Goal: Download file/media

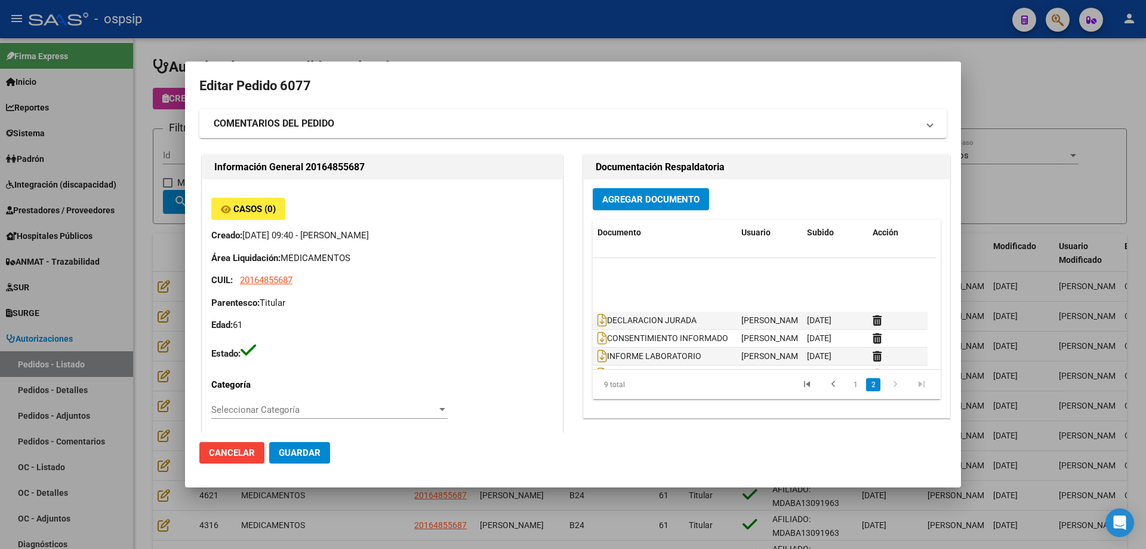
scroll to position [54, 0]
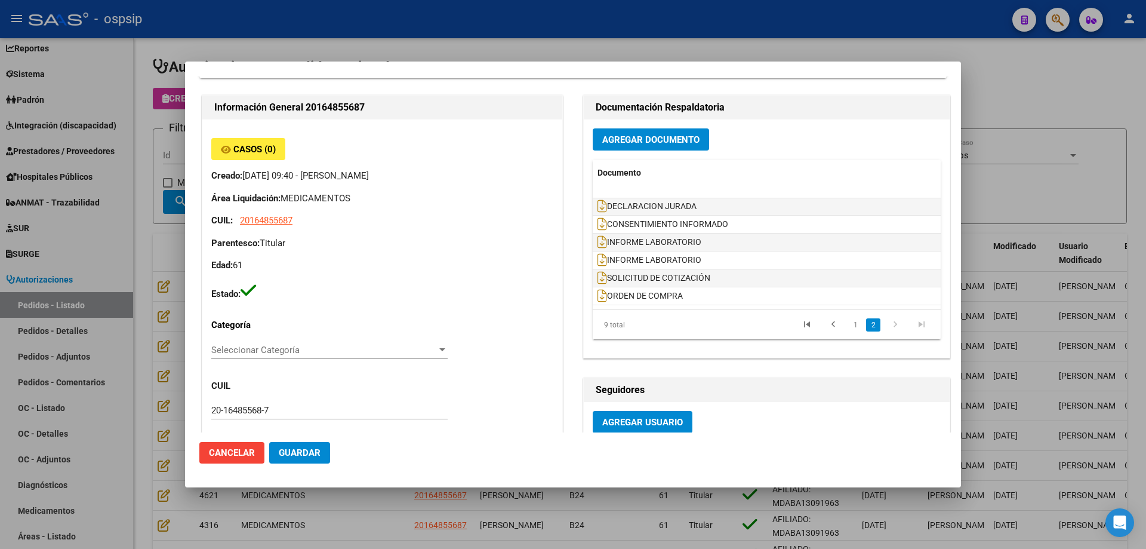
click at [1033, 209] on div at bounding box center [573, 274] width 1146 height 549
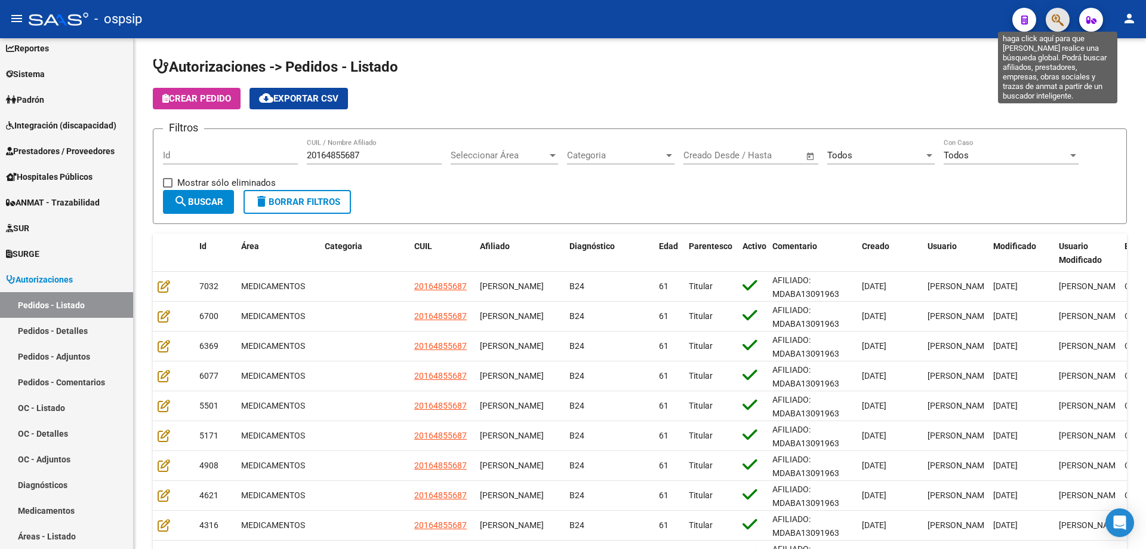
click at [1061, 21] on icon "button" at bounding box center [1058, 20] width 12 height 14
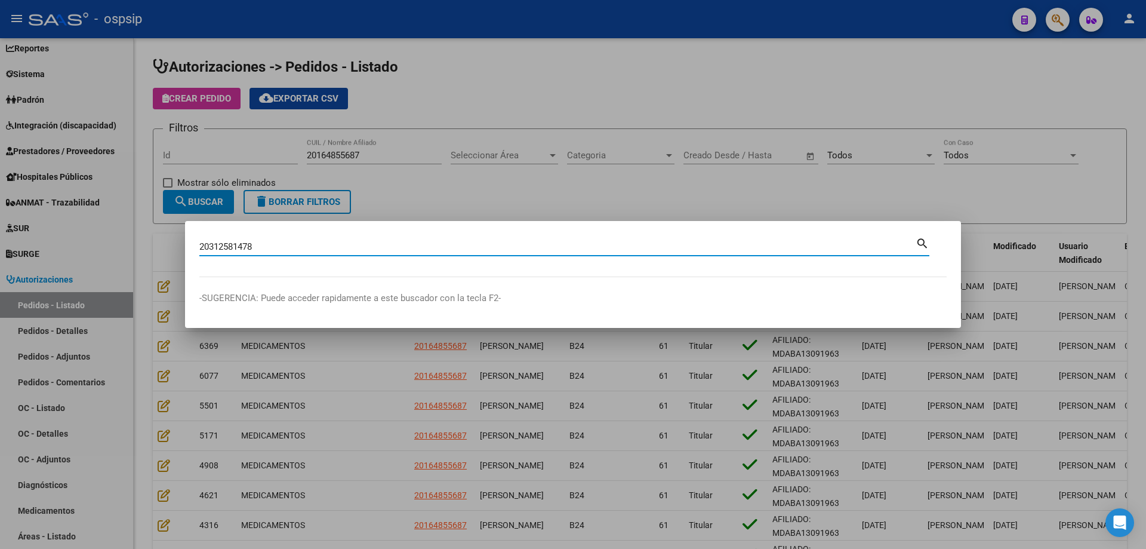
type input "20312581478"
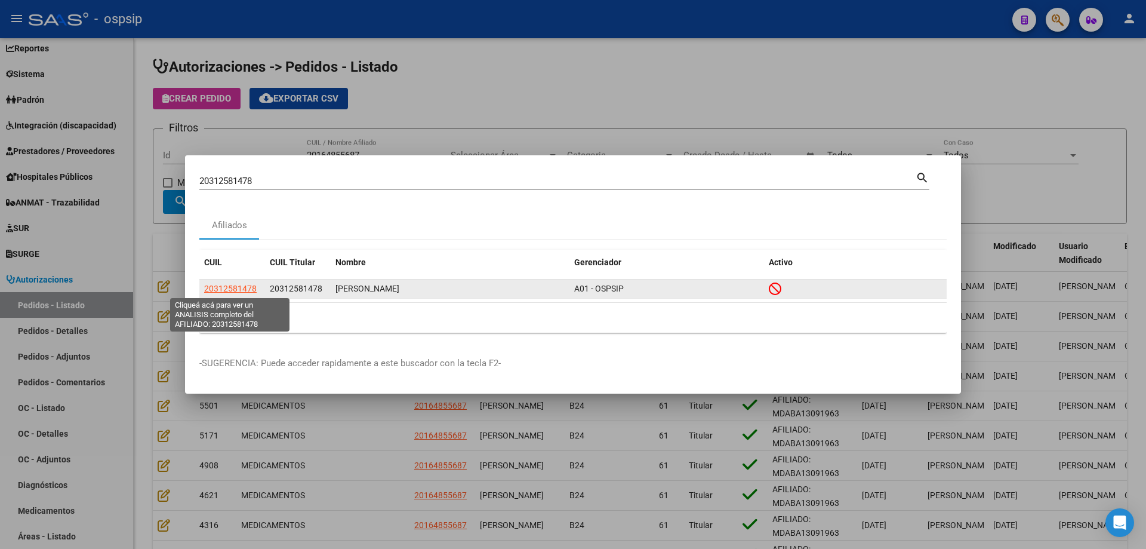
click at [243, 290] on span "20312581478" at bounding box center [230, 289] width 53 height 10
type textarea "20312581478"
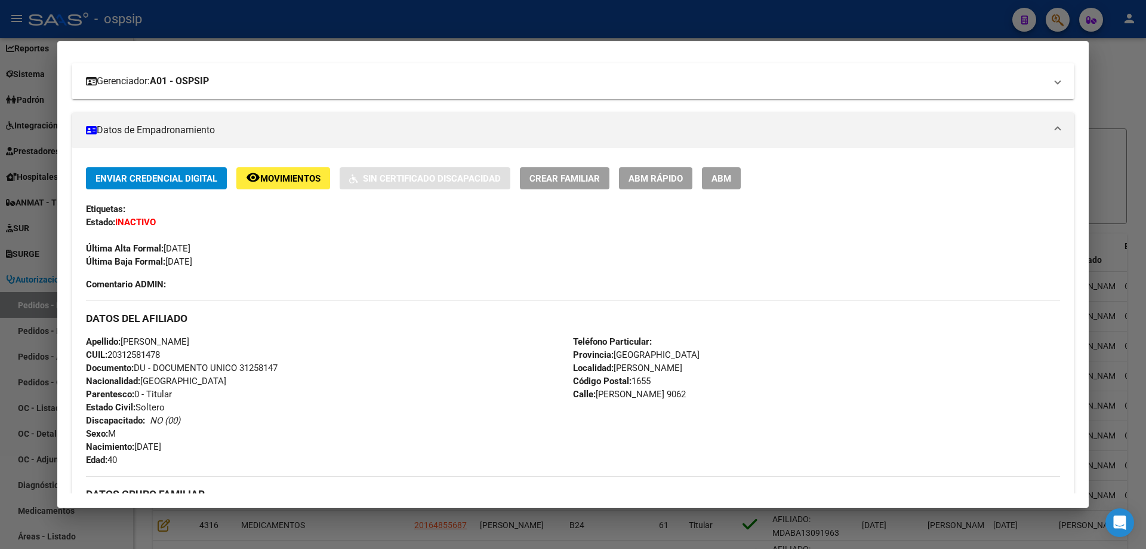
scroll to position [179, 0]
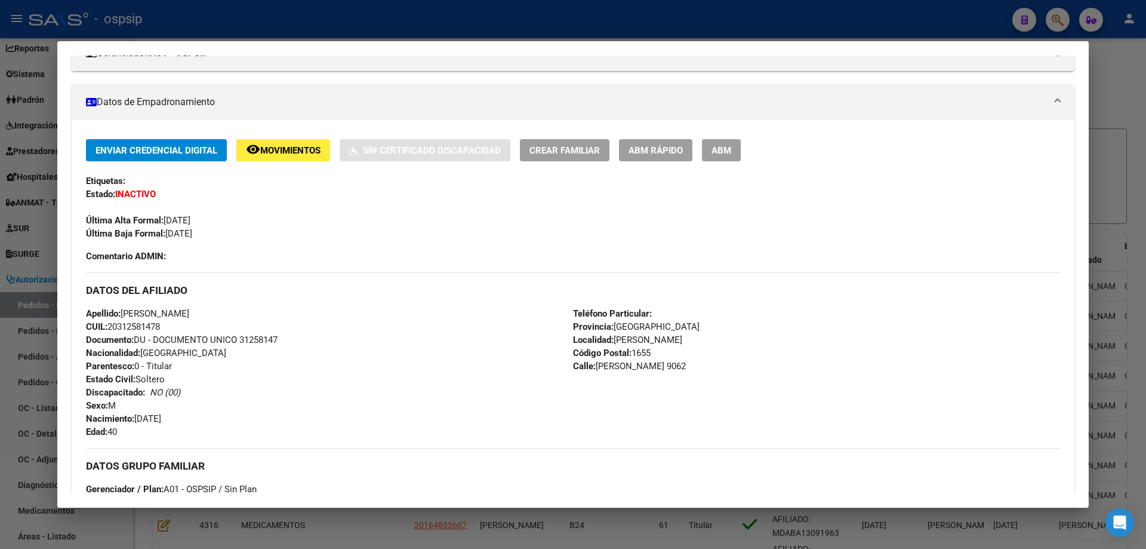
drag, startPoint x: 109, startPoint y: 328, endPoint x: 189, endPoint y: 327, distance: 80.6
click at [189, 327] on div "Apellido: [PERSON_NAME] CUIL: 20312581478 Documento: DU - DOCUMENTO UNICO 31258…" at bounding box center [329, 372] width 487 height 131
copy span "20312581478"
click at [1115, 76] on div at bounding box center [573, 274] width 1146 height 549
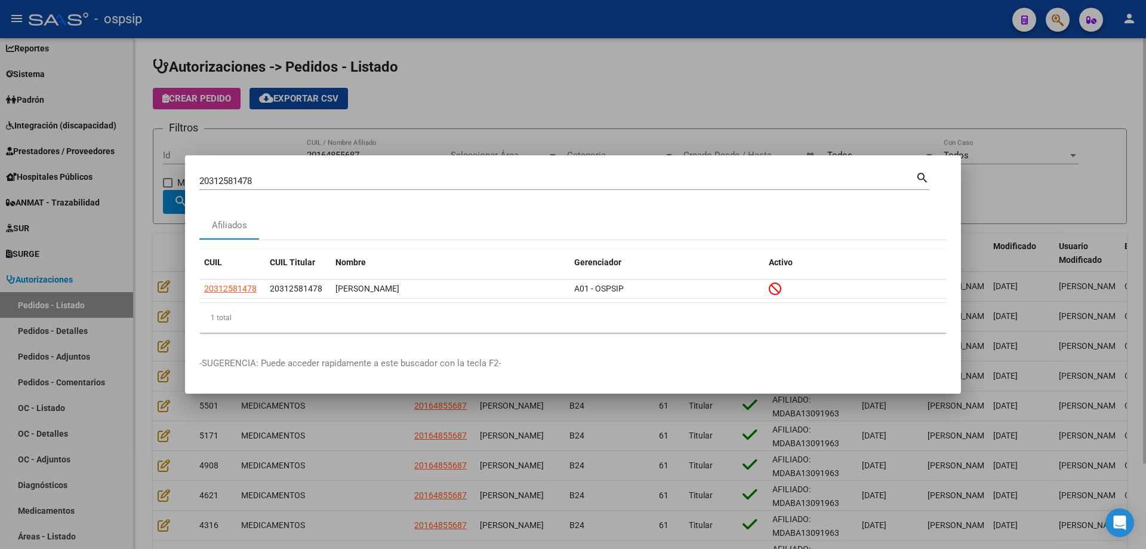
click at [567, 61] on div at bounding box center [573, 274] width 1146 height 549
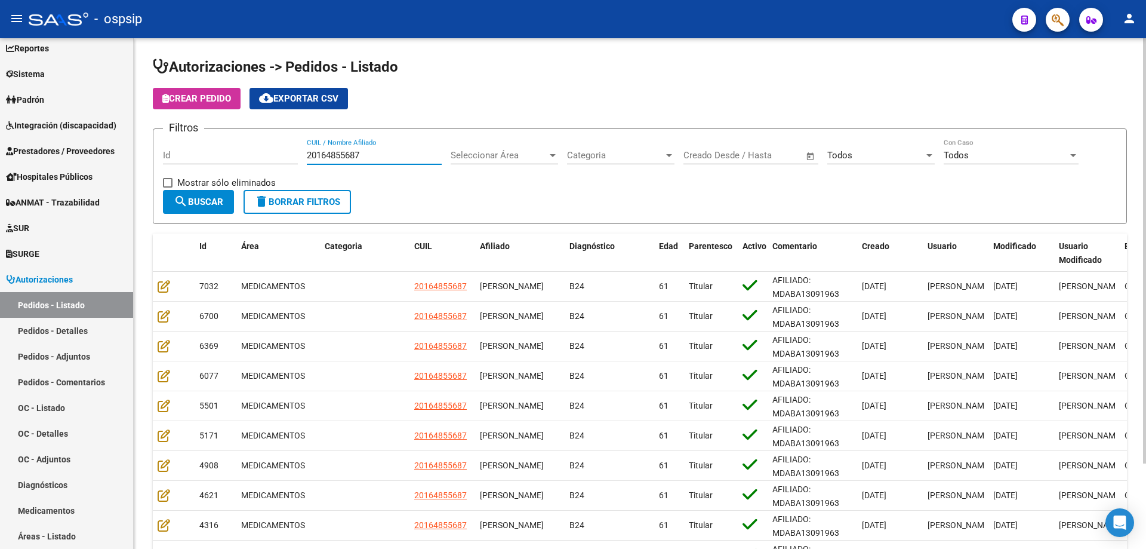
drag, startPoint x: 379, startPoint y: 156, endPoint x: 223, endPoint y: 177, distance: 157.1
click at [229, 175] on div "Filtros Id 20164855687 CUIL / Nombre Afiliado Seleccionar Área Seleccionar Área…" at bounding box center [640, 164] width 954 height 51
paste input "38629520"
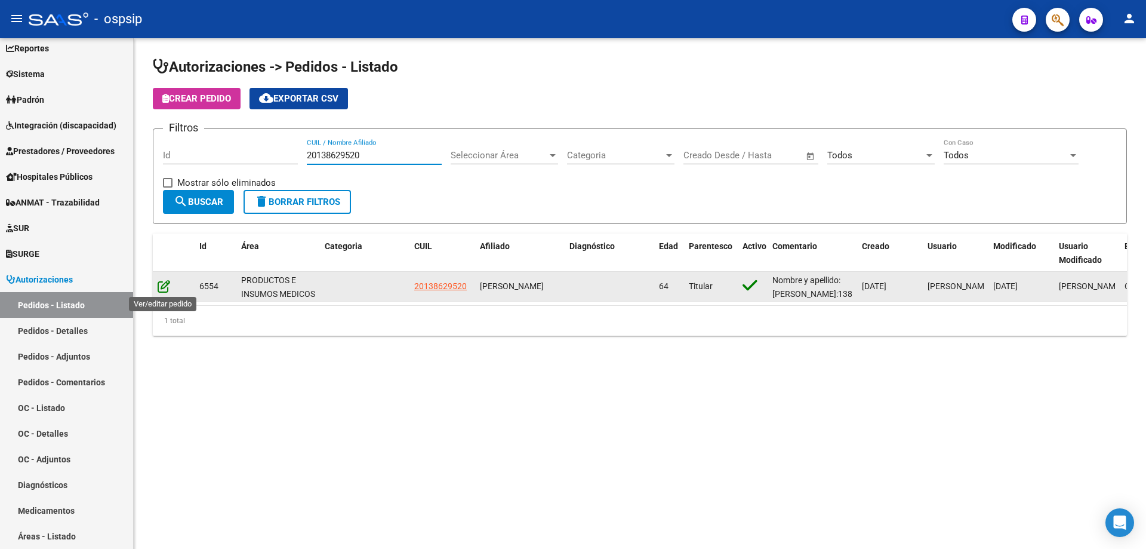
click at [164, 284] on icon at bounding box center [164, 285] width 13 height 13
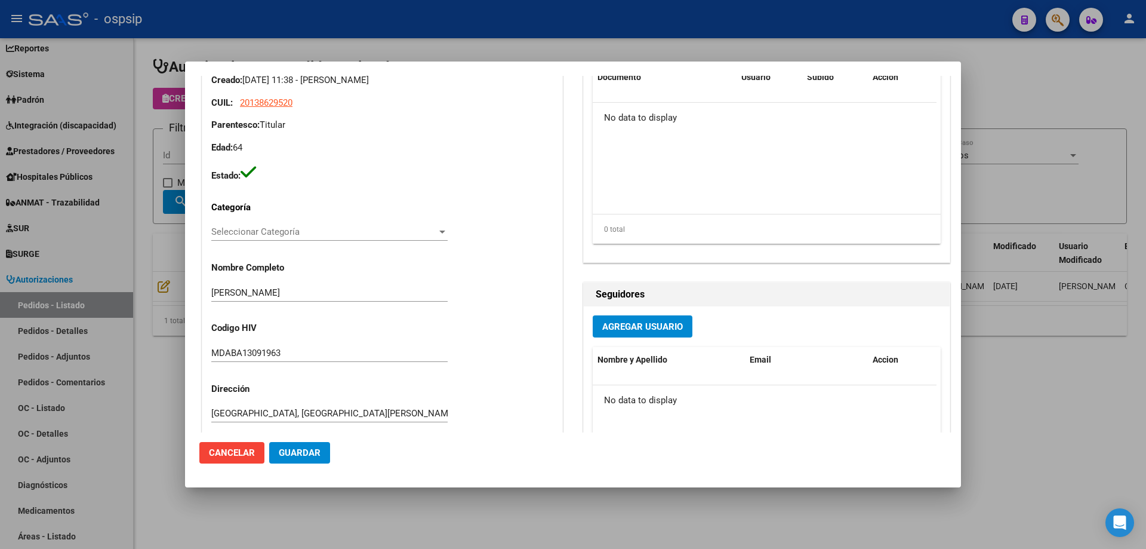
scroll to position [394, 0]
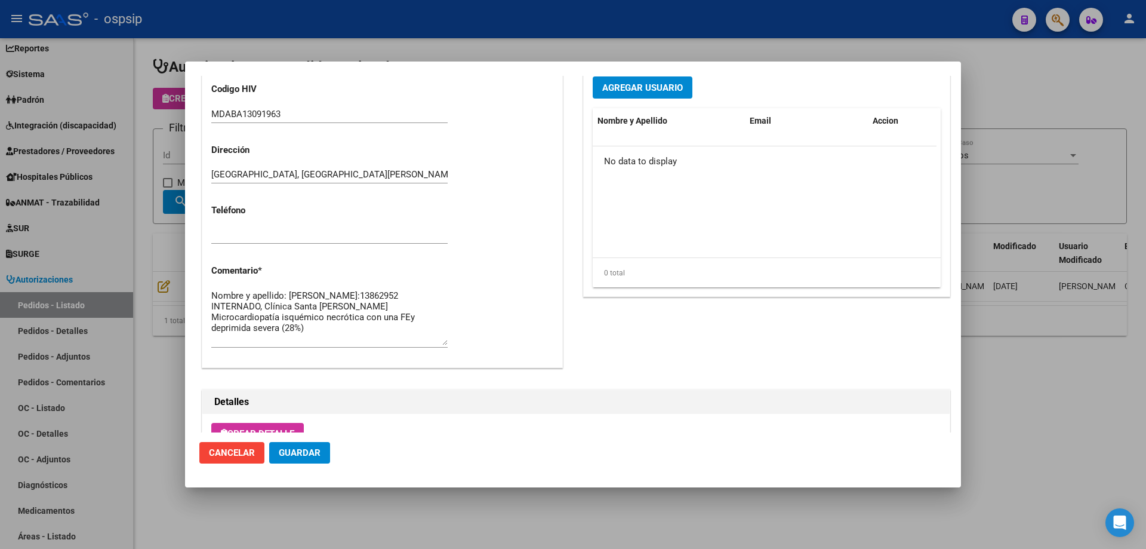
click at [1028, 160] on div at bounding box center [573, 274] width 1146 height 549
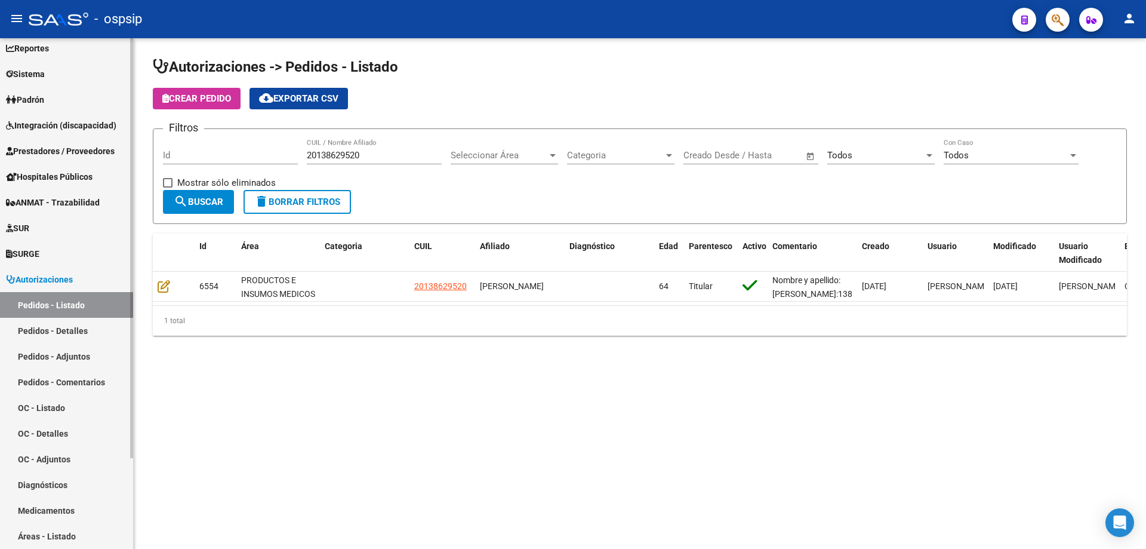
click at [53, 307] on link "Pedidos - Listado" at bounding box center [66, 305] width 133 height 26
drag, startPoint x: 393, startPoint y: 150, endPoint x: 259, endPoint y: 168, distance: 135.6
click at [262, 168] on div "Filtros Id 20138629520 CUIL / Nombre Afiliado Seleccionar Área Seleccionar Área…" at bounding box center [640, 164] width 954 height 51
paste input "312581478"
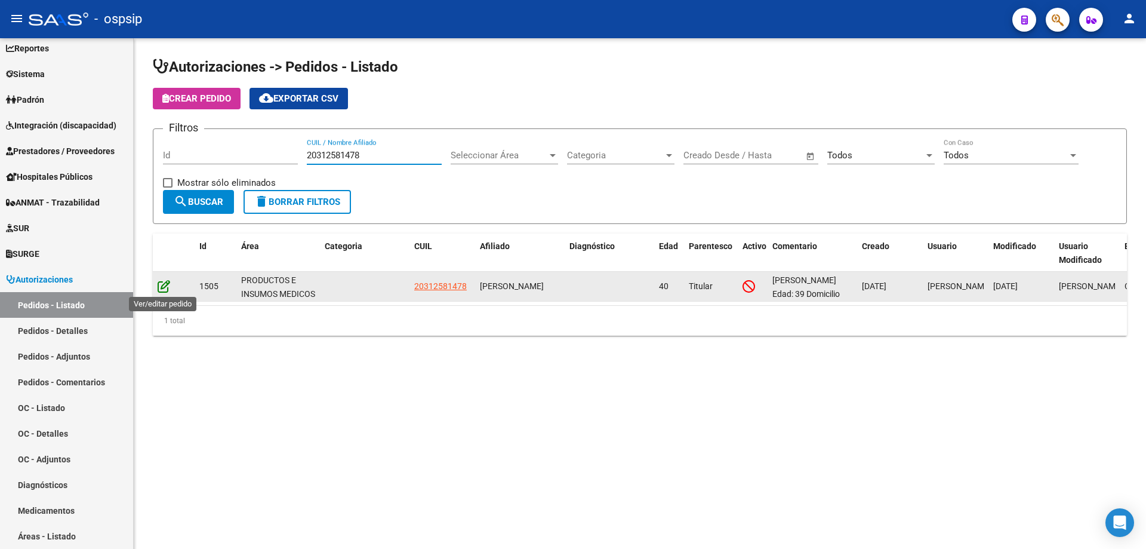
click at [161, 284] on icon at bounding box center [164, 285] width 13 height 13
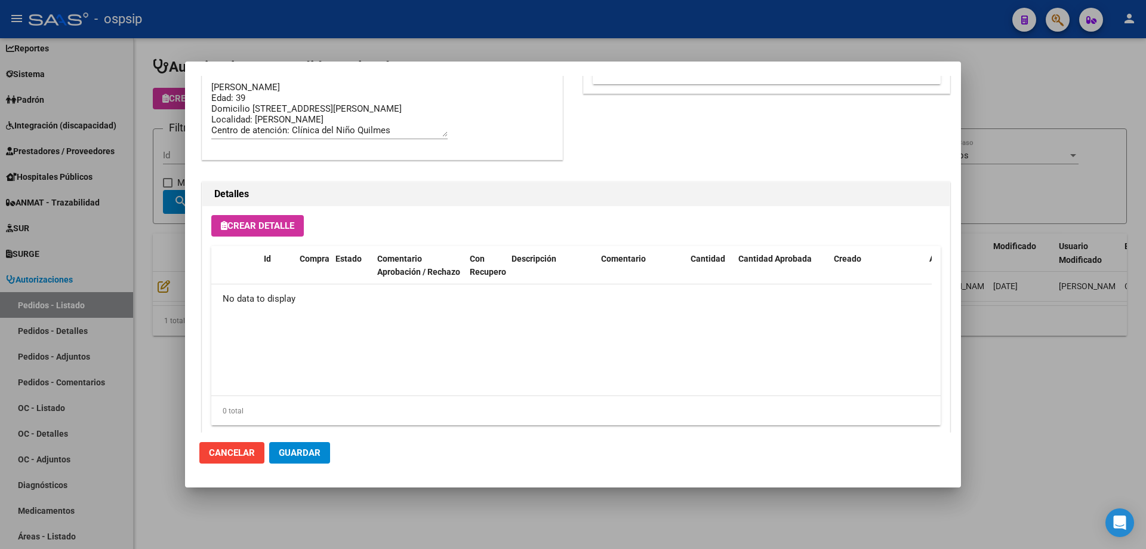
scroll to position [628, 0]
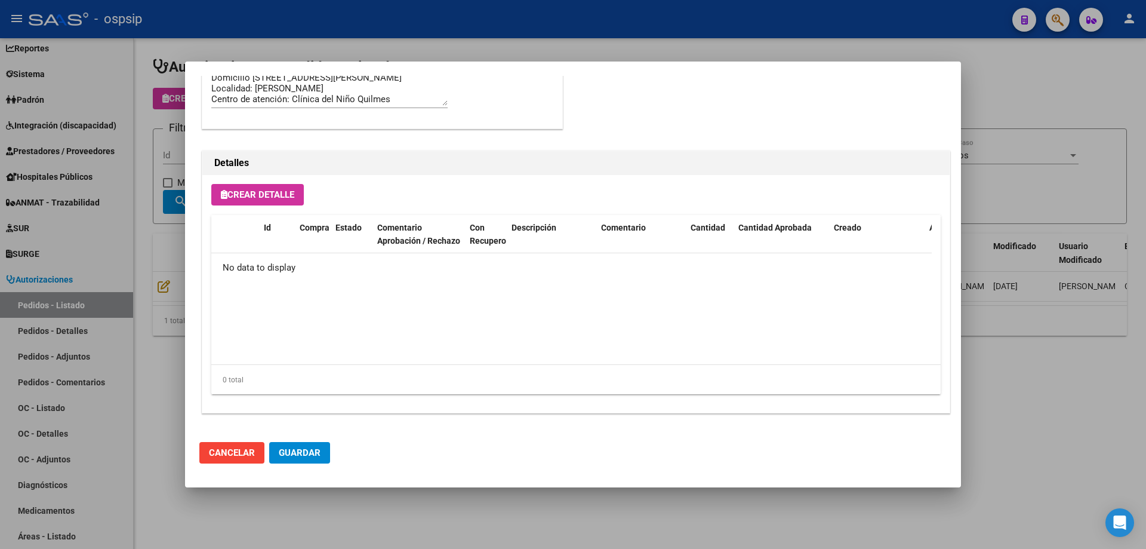
click at [1065, 216] on div at bounding box center [573, 274] width 1146 height 549
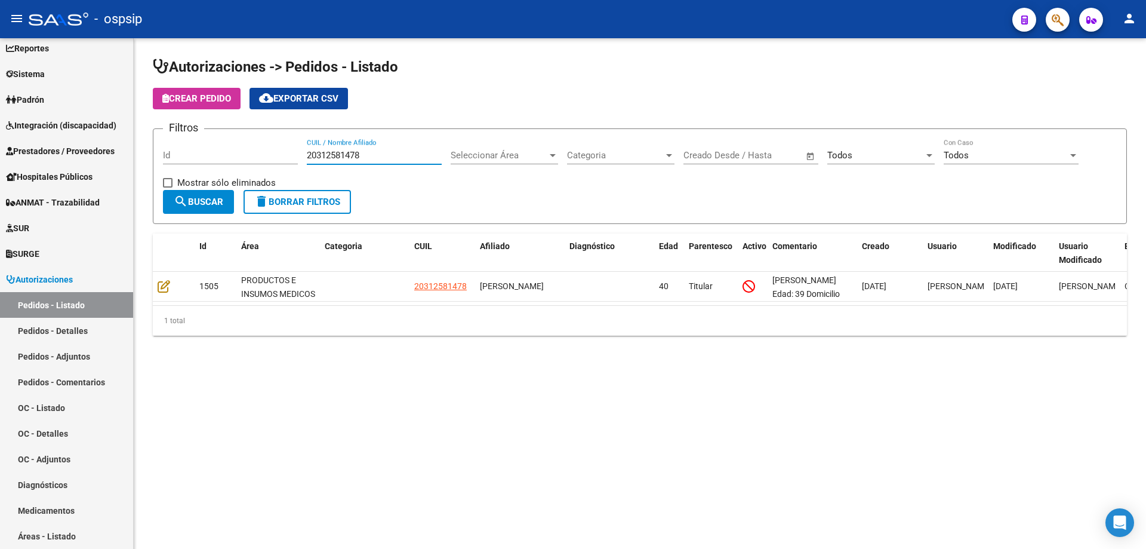
drag, startPoint x: 328, startPoint y: 155, endPoint x: 231, endPoint y: 155, distance: 97.3
click at [238, 155] on div "Filtros Id 20312581478 CUIL / Nombre Afiliado Seleccionar Área Seleccionar Área…" at bounding box center [640, 164] width 954 height 51
paste input "3149232109"
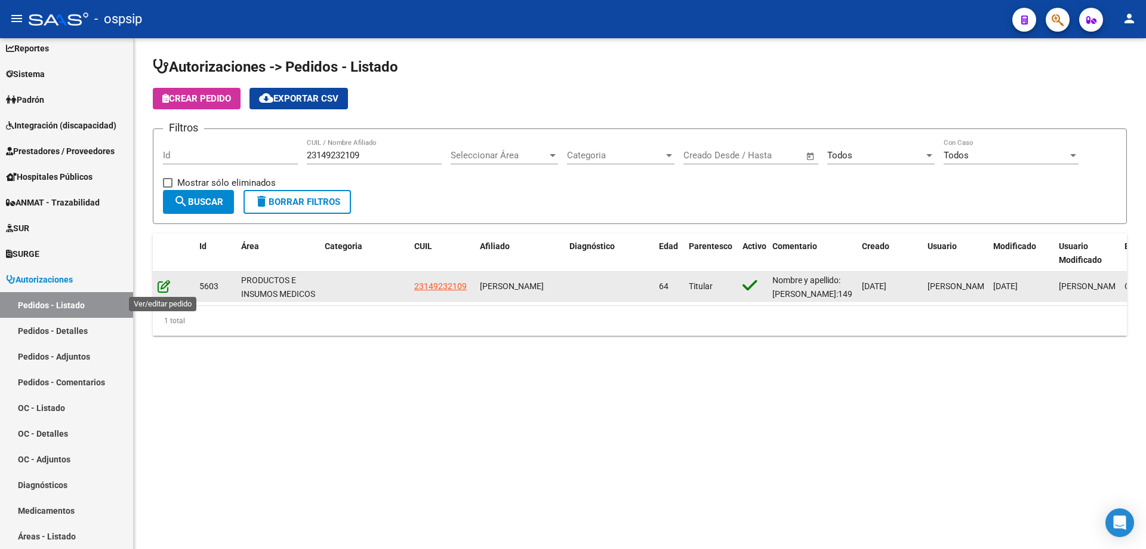
click at [166, 287] on icon at bounding box center [164, 285] width 13 height 13
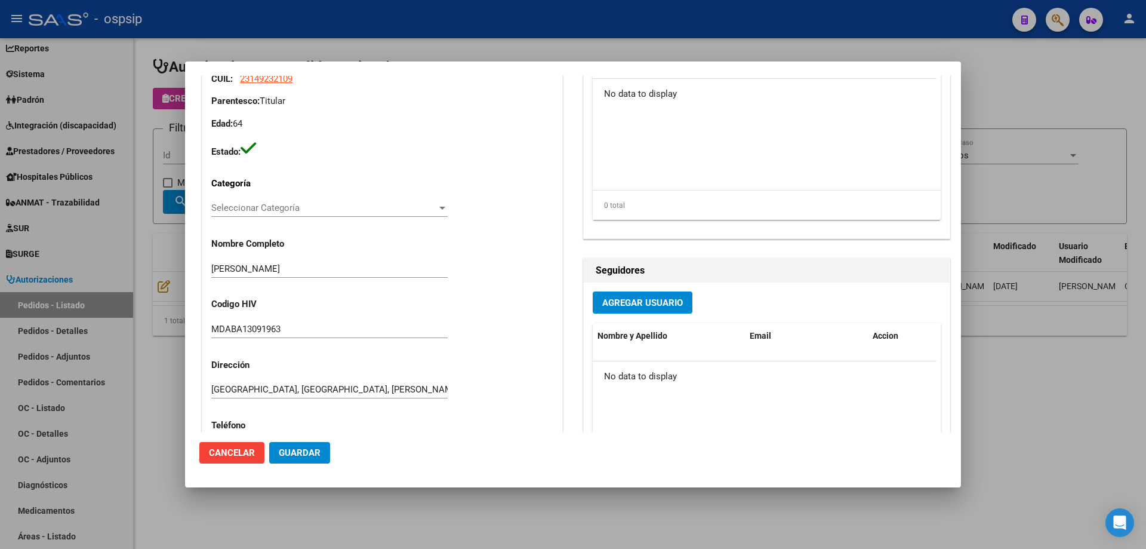
scroll to position [418, 0]
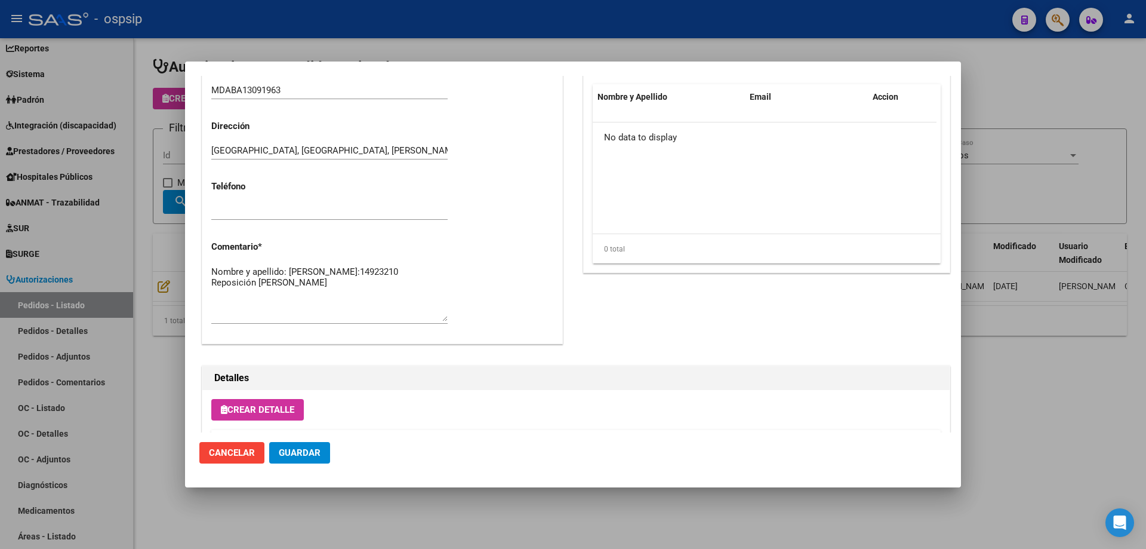
click at [1028, 442] on div at bounding box center [573, 274] width 1146 height 549
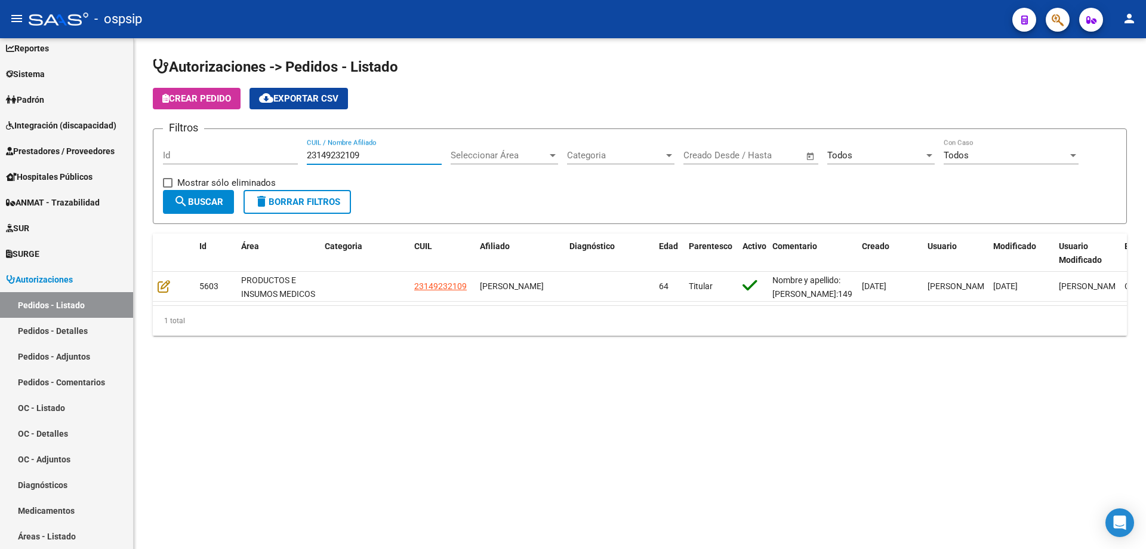
drag, startPoint x: 393, startPoint y: 150, endPoint x: 253, endPoint y: 168, distance: 140.8
click at [254, 167] on div "Filtros Id 23149232109 CUIL / Nombre Afiliado Seleccionar Área Seleccionar Área…" at bounding box center [640, 164] width 954 height 51
paste input "0384359672"
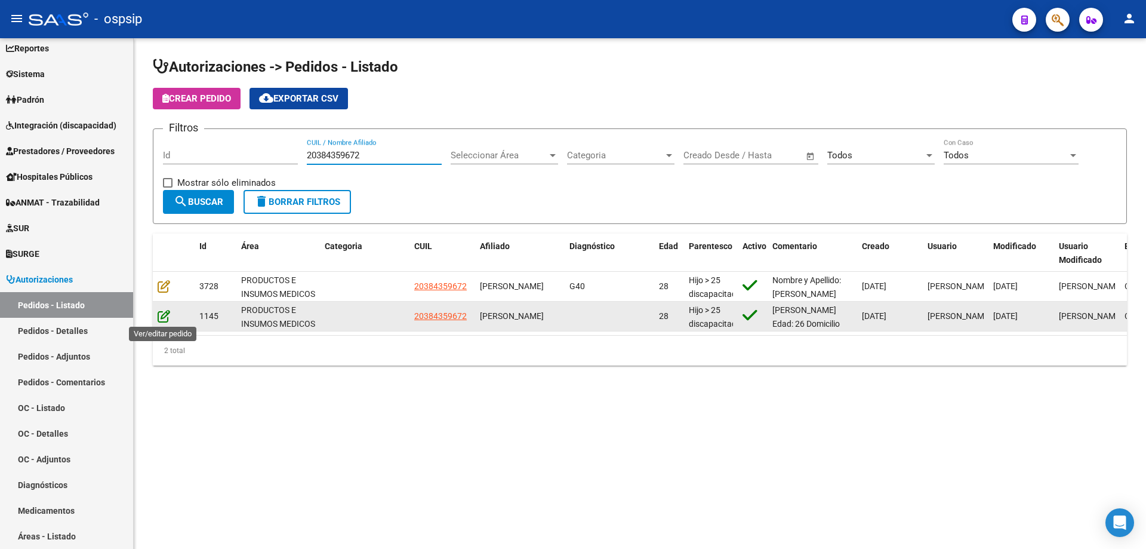
type input "20384359672"
click at [161, 316] on icon at bounding box center [164, 315] width 13 height 13
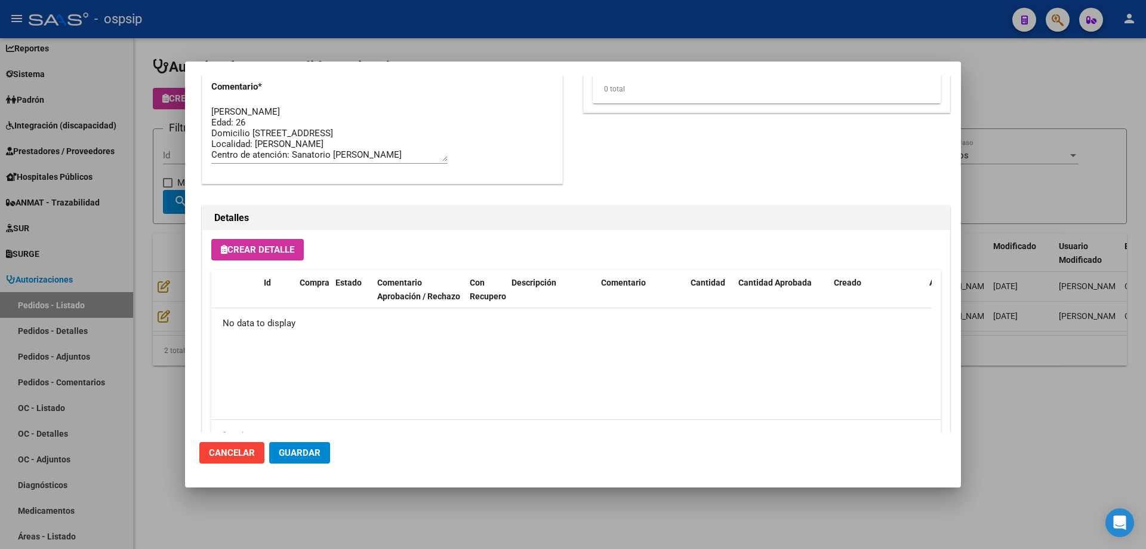
scroll to position [633, 0]
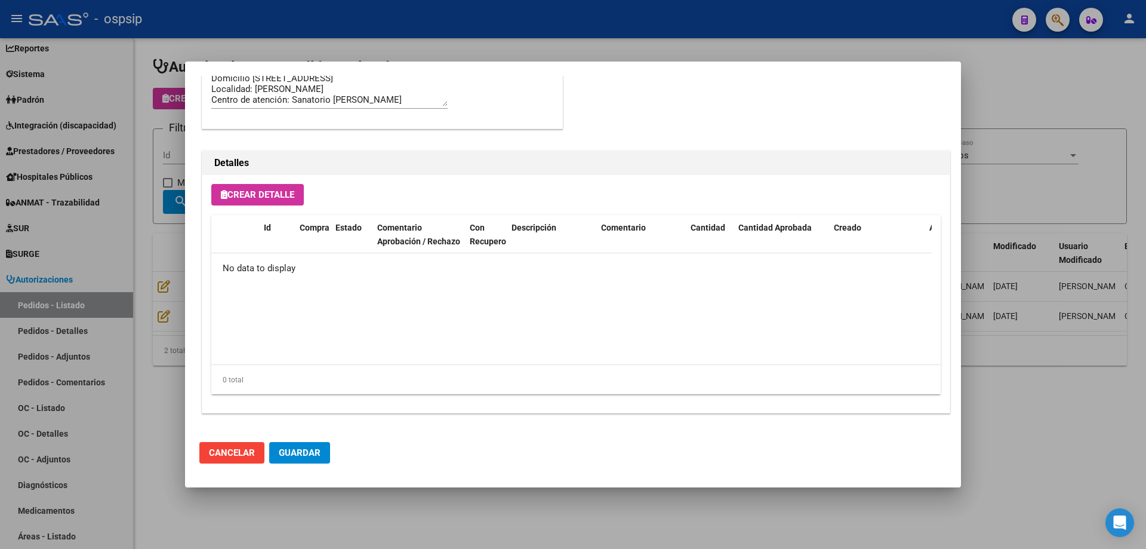
drag, startPoint x: 1096, startPoint y: 443, endPoint x: 756, endPoint y: 352, distance: 351.8
click at [1090, 443] on div at bounding box center [573, 274] width 1146 height 549
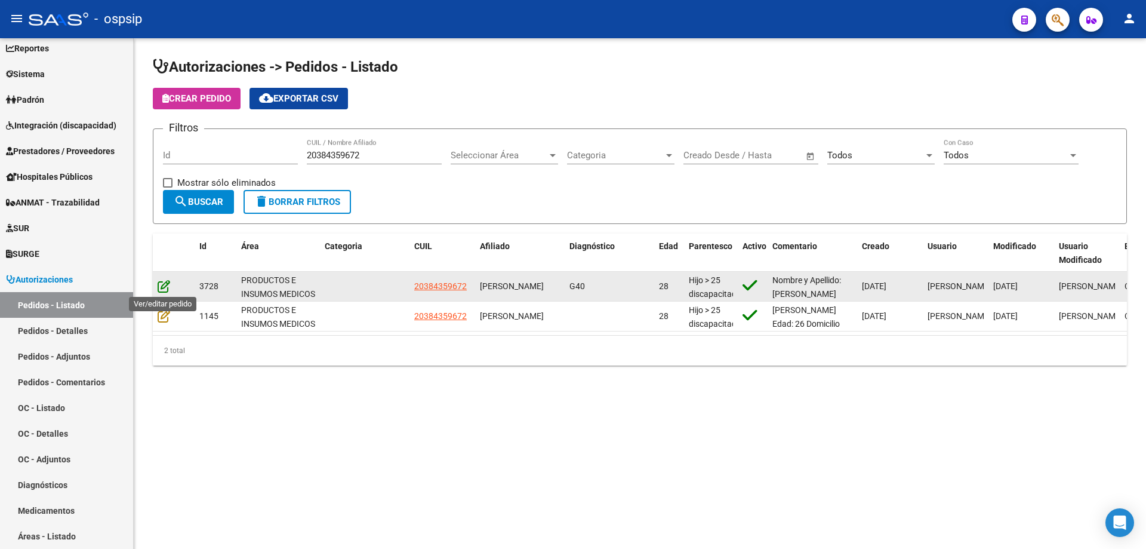
click at [158, 290] on icon at bounding box center [164, 285] width 13 height 13
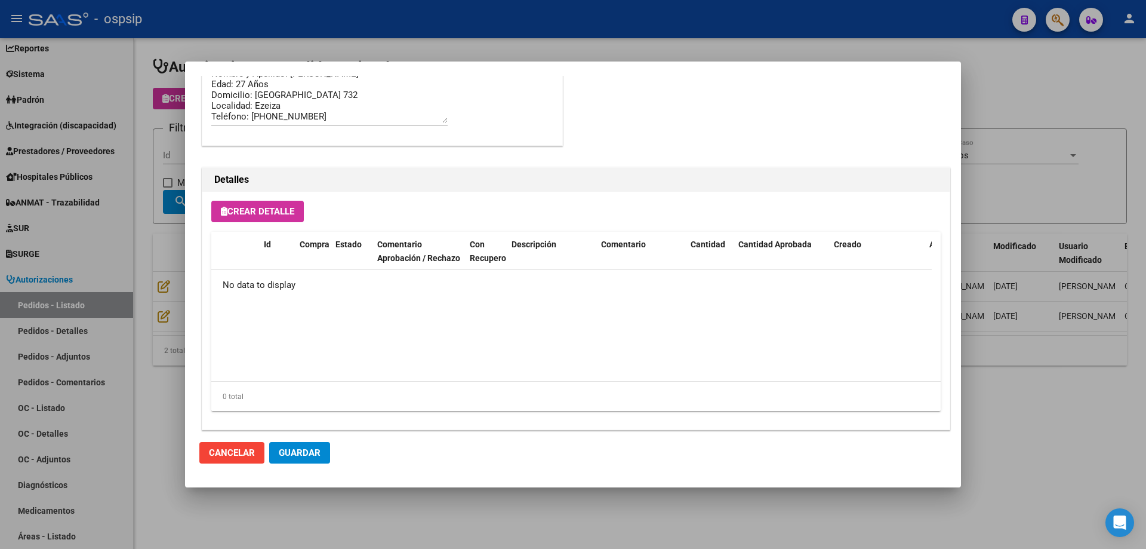
scroll to position [944, 0]
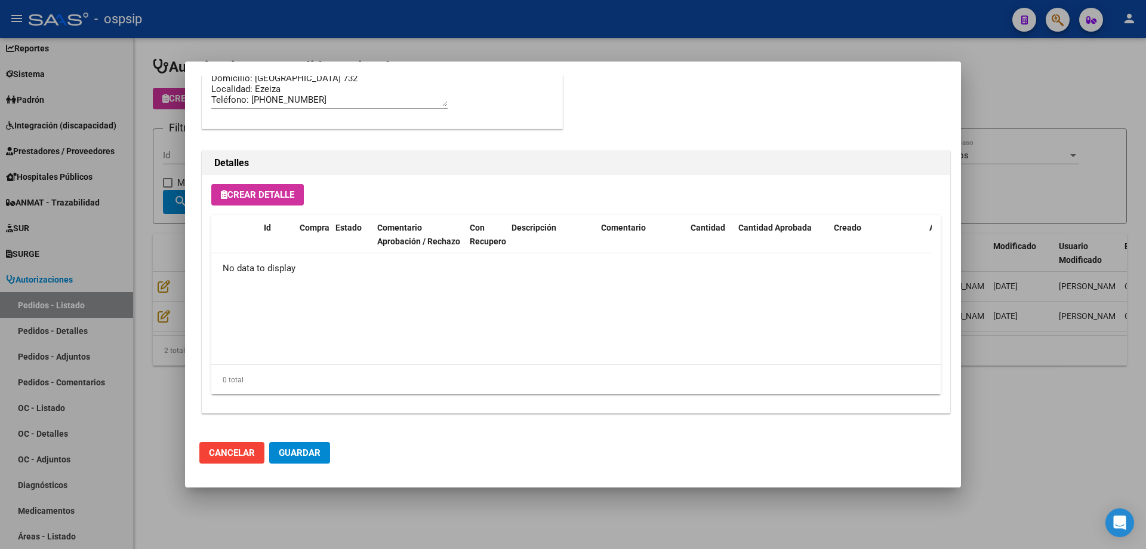
click at [1037, 412] on div at bounding box center [573, 274] width 1146 height 549
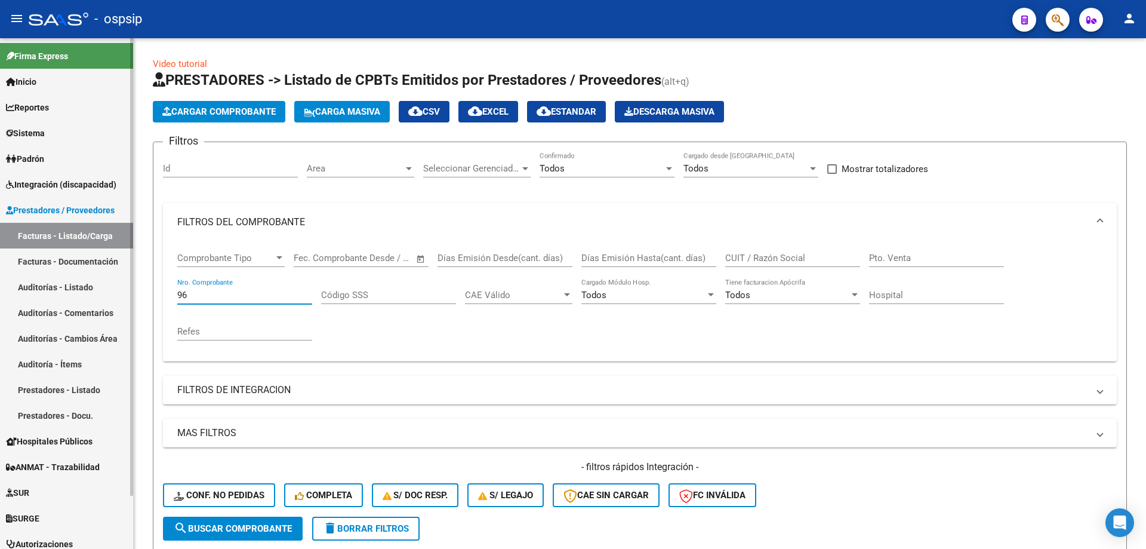
drag, startPoint x: 194, startPoint y: 300, endPoint x: 122, endPoint y: 308, distance: 72.1
click at [115, 319] on mat-sidenav-container "Firma Express Inicio Instructivos Contacto OS Reportes SUR Expedientes Internos…" at bounding box center [573, 293] width 1146 height 510
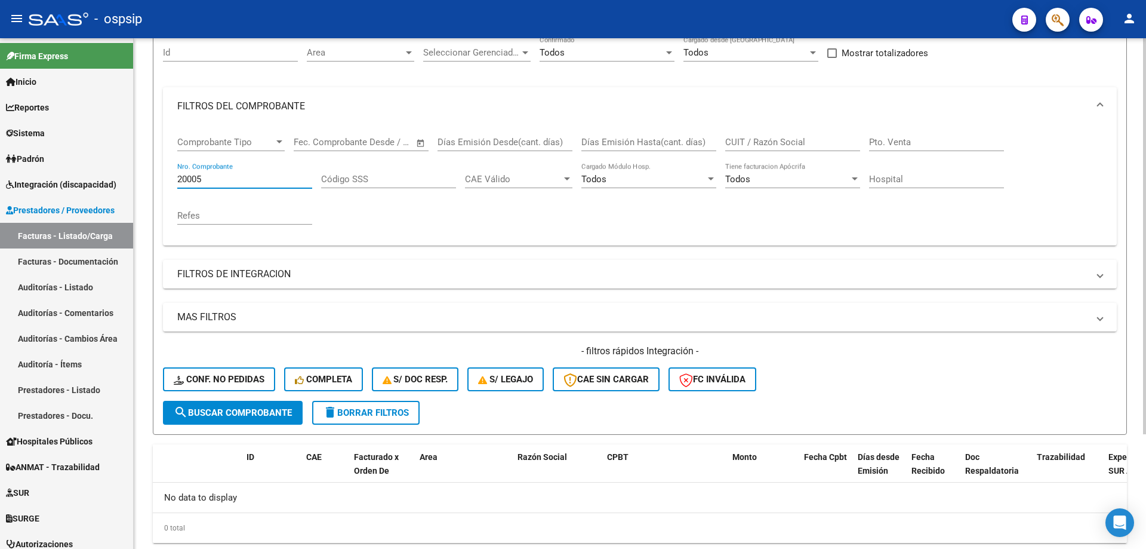
scroll to position [88, 0]
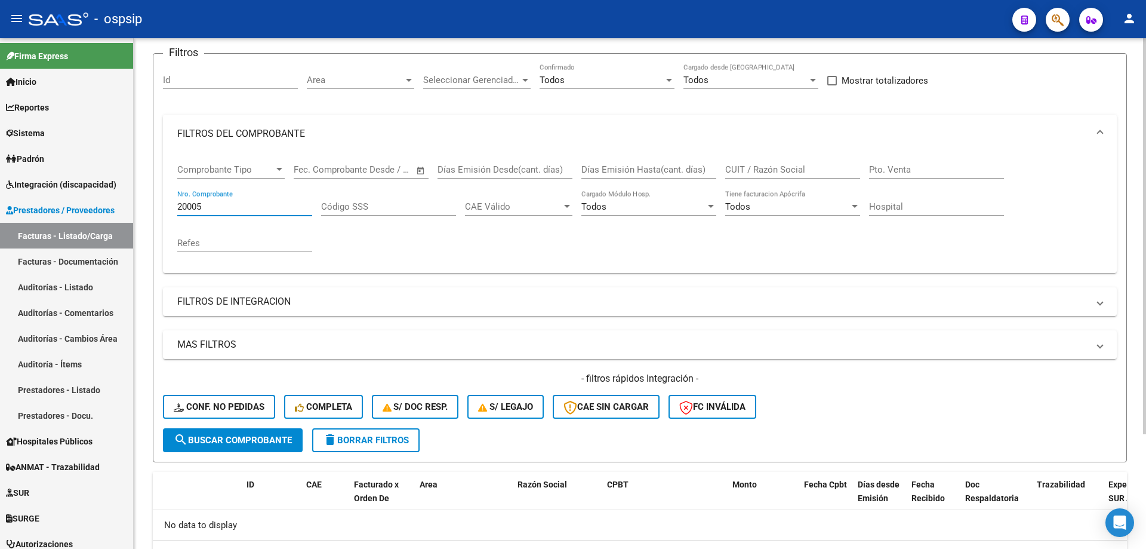
click at [187, 211] on input "20005" at bounding box center [244, 206] width 135 height 11
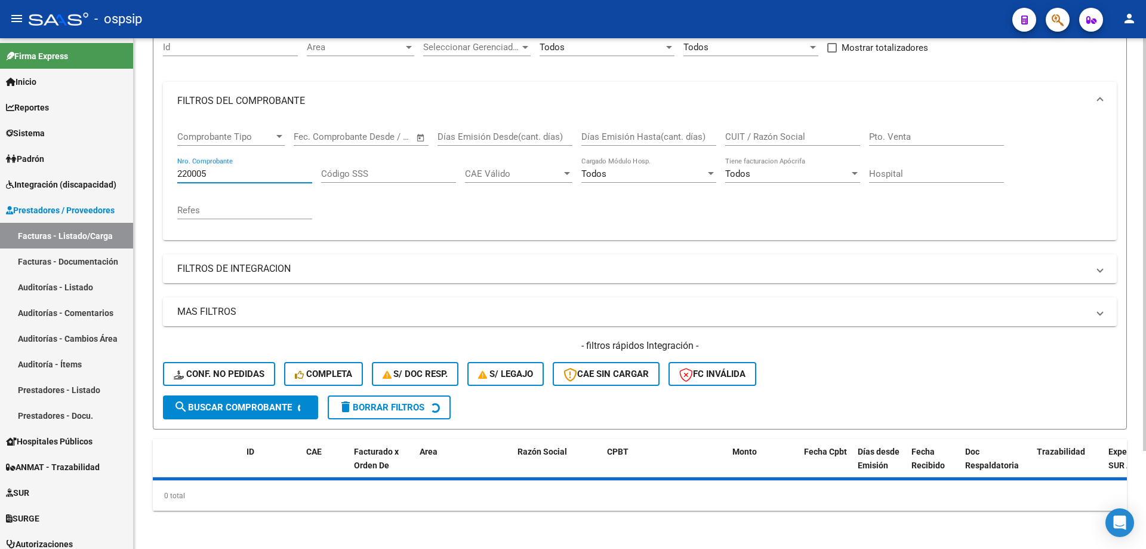
scroll to position [166, 0]
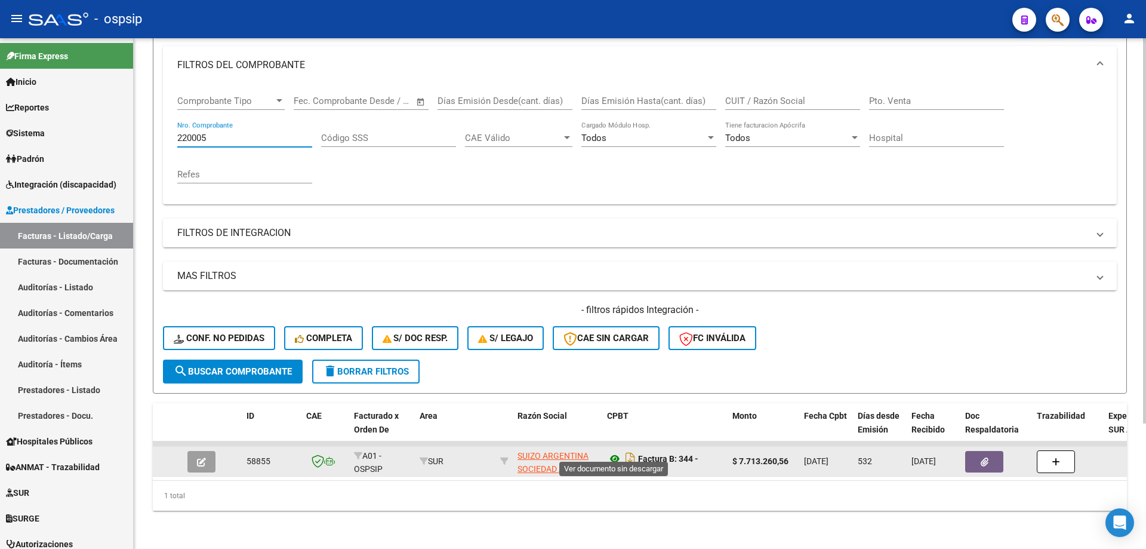
click at [608, 451] on icon at bounding box center [615, 458] width 16 height 14
click at [987, 457] on icon "button" at bounding box center [985, 461] width 8 height 9
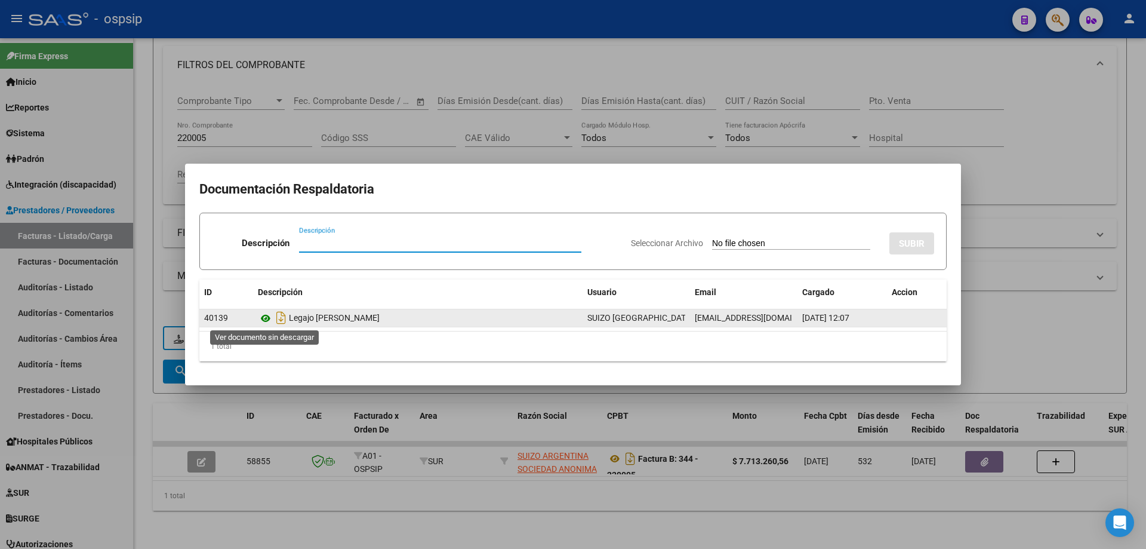
click at [268, 318] on icon at bounding box center [266, 318] width 16 height 14
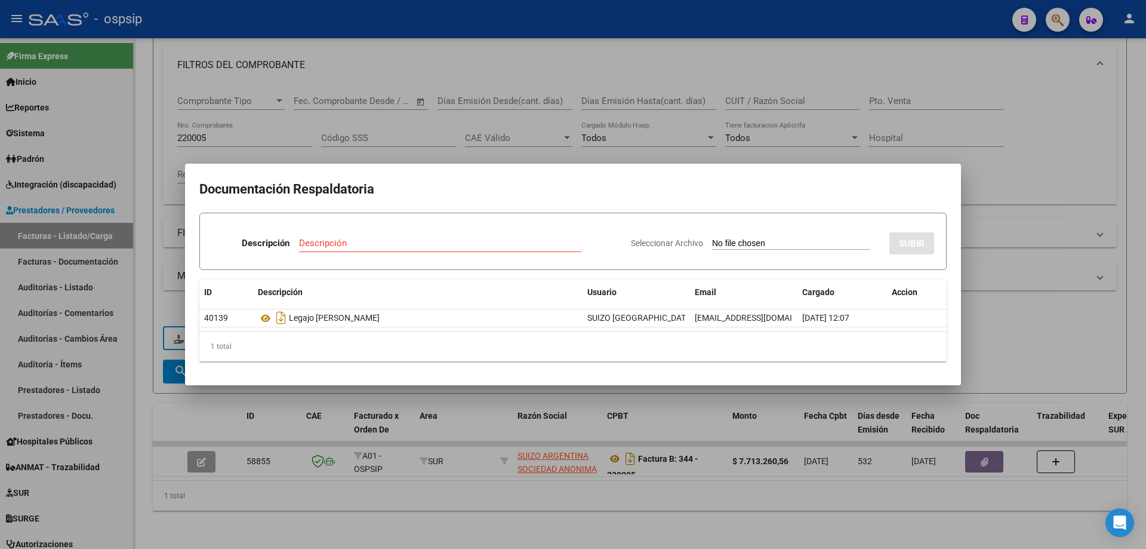
click at [1065, 347] on div at bounding box center [573, 274] width 1146 height 549
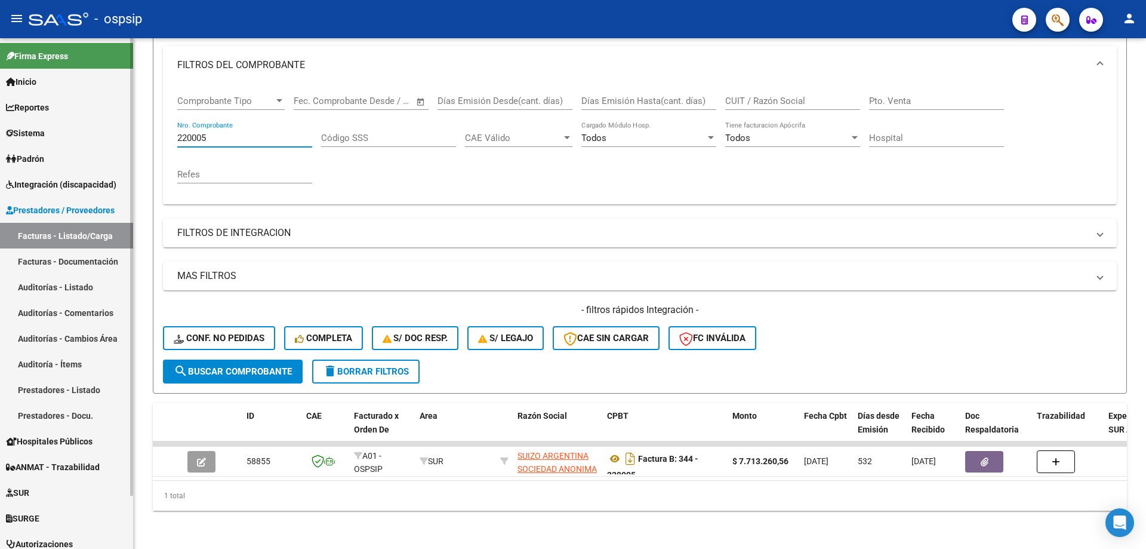
drag, startPoint x: 217, startPoint y: 128, endPoint x: 48, endPoint y: 149, distance: 169.7
click at [54, 149] on mat-sidenav-container "Firma Express Inicio Instructivos Contacto OS Reportes SUR Expedientes Internos…" at bounding box center [573, 293] width 1146 height 510
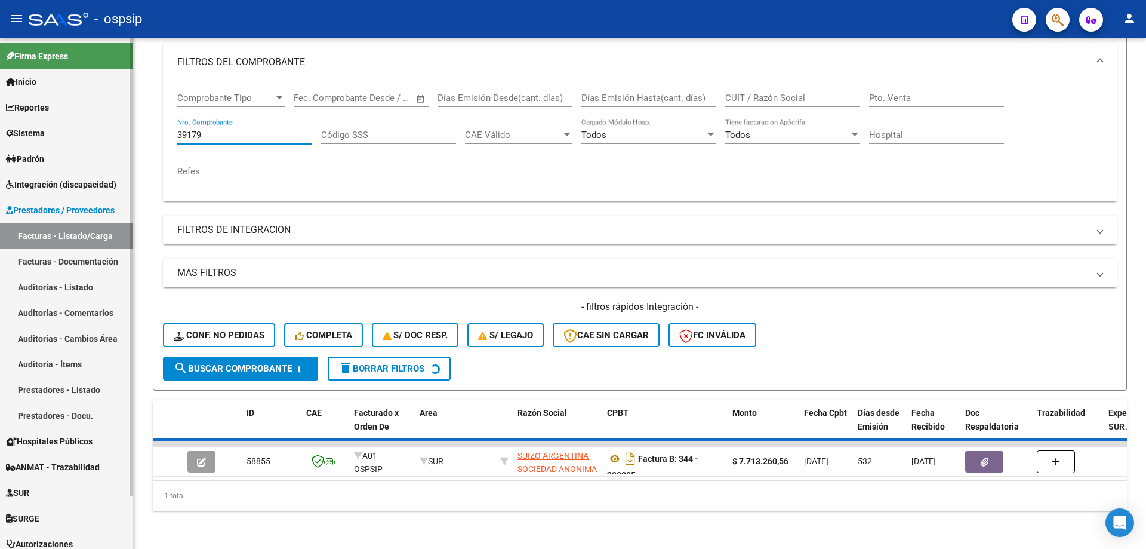
scroll to position [148, 0]
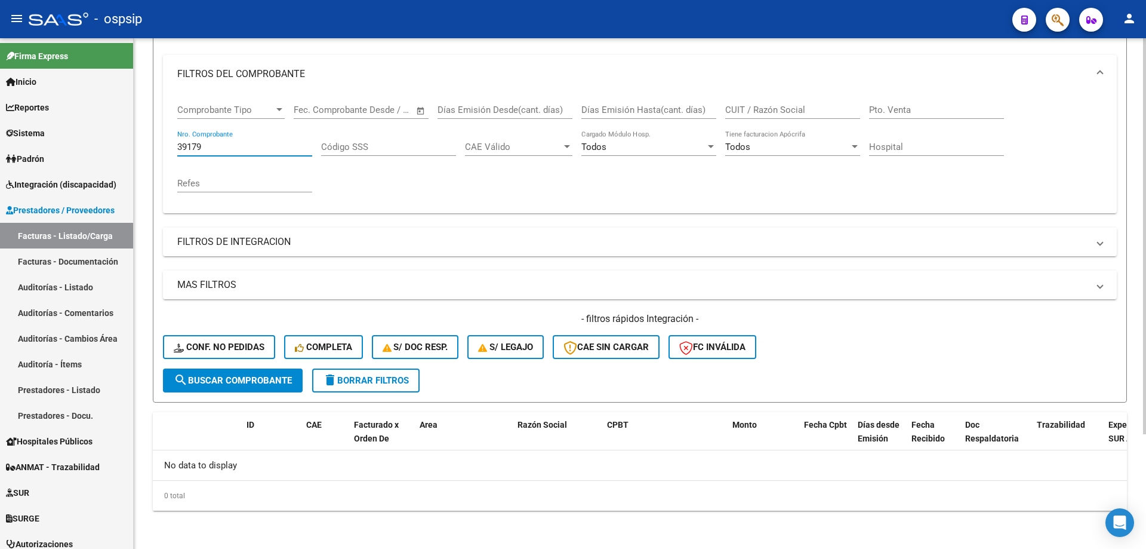
drag, startPoint x: 193, startPoint y: 150, endPoint x: 160, endPoint y: 153, distance: 33.5
click at [160, 153] on form "Filtros Id Area Area Seleccionar Gerenciador Seleccionar Gerenciador Todos Conf…" at bounding box center [640, 197] width 974 height 409
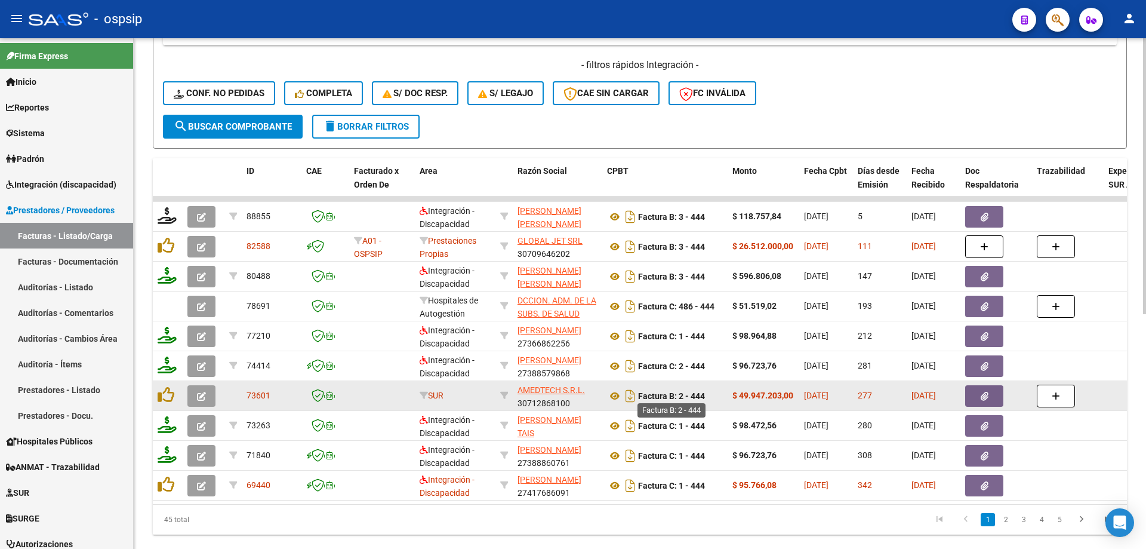
scroll to position [405, 0]
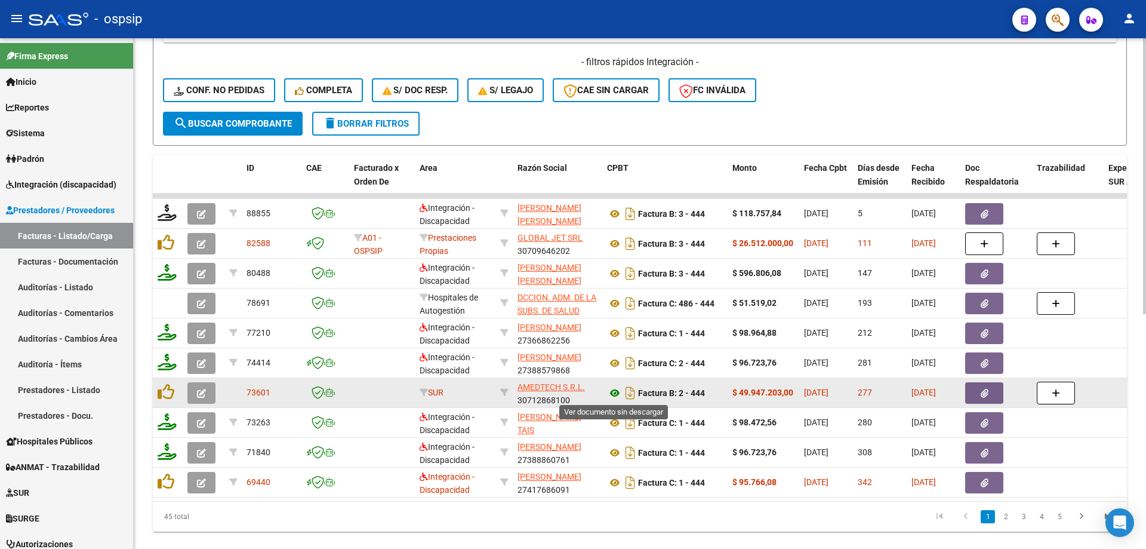
type input "444"
click at [617, 389] on icon at bounding box center [615, 393] width 16 height 14
click at [987, 394] on icon "button" at bounding box center [985, 393] width 8 height 9
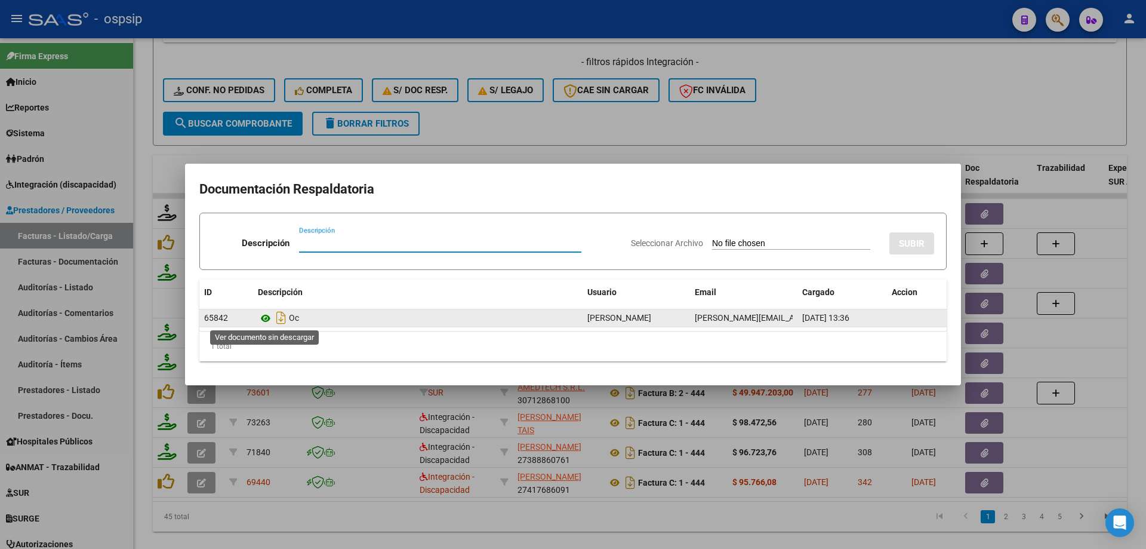
click at [263, 316] on icon at bounding box center [266, 318] width 16 height 14
